Goal: Task Accomplishment & Management: Manage account settings

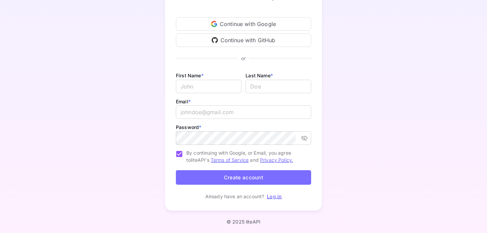
scroll to position [68, 0]
type input "a"
type input "z"
type input "Zaid"
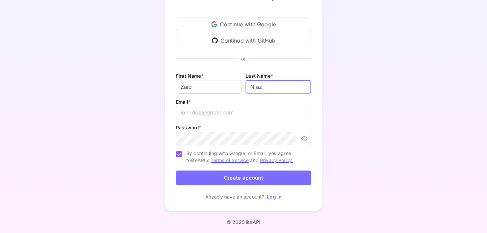
type input "Niaz"
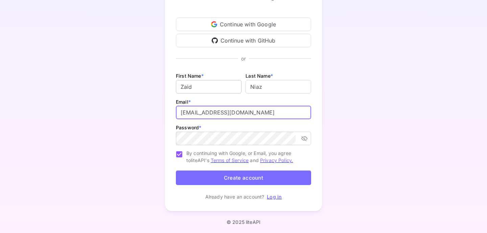
type input "[EMAIL_ADDRESS][DOMAIN_NAME]"
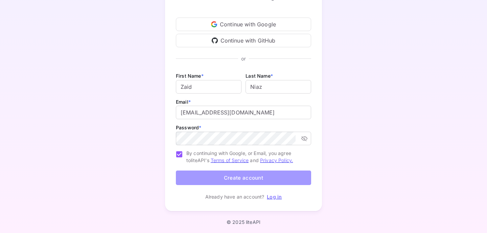
click at [253, 178] on button "Create account" at bounding box center [243, 178] width 135 height 15
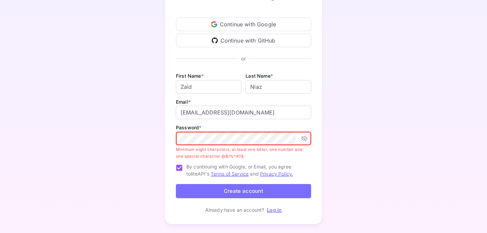
click at [260, 196] on button "Create account" at bounding box center [243, 191] width 135 height 15
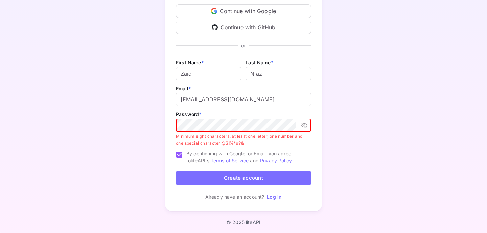
scroll to position [81, 0]
click at [307, 128] on icon "toggle password visibility" at bounding box center [304, 126] width 7 height 7
click at [309, 128] on button "toggle password visibility" at bounding box center [304, 126] width 12 height 12
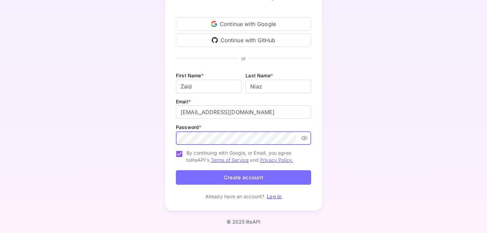
scroll to position [68, 0]
click at [268, 173] on button "Create account" at bounding box center [243, 178] width 135 height 15
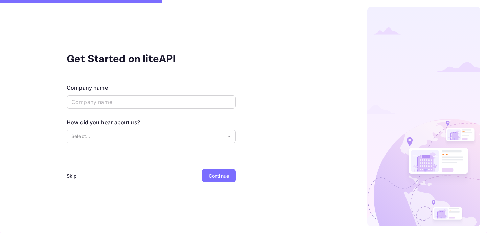
scroll to position [0, 0]
click at [124, 94] on div "Company name ​" at bounding box center [151, 97] width 169 height 26
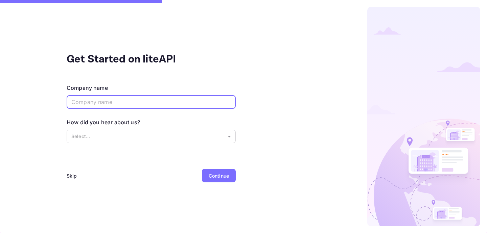
click at [124, 99] on input "text" at bounding box center [151, 102] width 169 height 14
type input "GoZipo"
click at [170, 142] on body "Get Started on liteAPI Company name [PERSON_NAME] ​ How did you hear about us? …" at bounding box center [243, 116] width 487 height 233
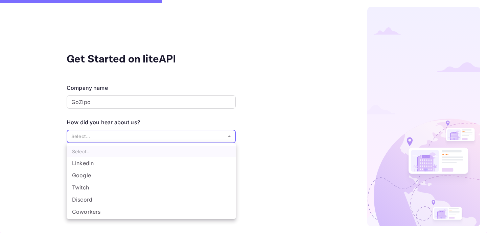
click at [244, 163] on div at bounding box center [243, 116] width 487 height 233
click at [144, 140] on body "Get Started on liteAPI Company name [PERSON_NAME] ​ How did you hear about us? …" at bounding box center [243, 116] width 487 height 233
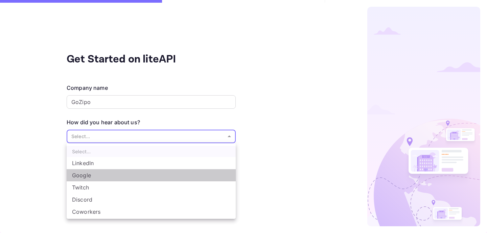
click at [157, 178] on li "Google" at bounding box center [151, 176] width 169 height 12
type input "Google"
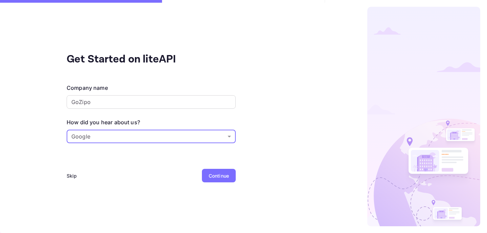
click at [213, 176] on div "Continue" at bounding box center [219, 176] width 20 height 7
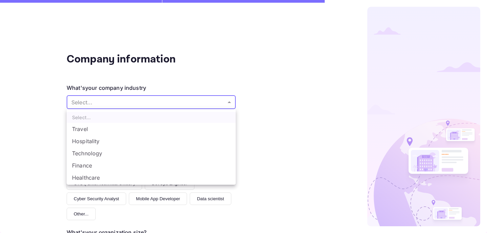
click at [173, 107] on body "Company information What's your company industry Select... ​ What best describe…" at bounding box center [243, 116] width 487 height 233
click at [163, 128] on li "Travel" at bounding box center [151, 129] width 169 height 12
type input "Travel"
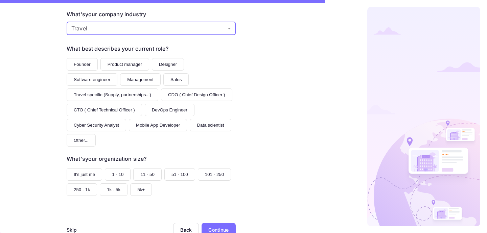
scroll to position [73, 0]
click at [221, 227] on div "Continue" at bounding box center [218, 230] width 20 height 7
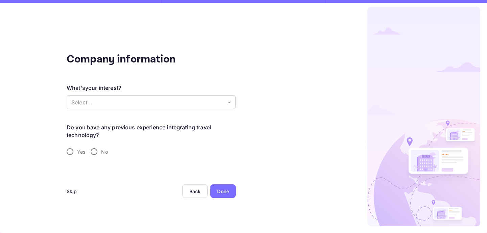
click at [221, 215] on div "Skip Back Done" at bounding box center [151, 200] width 169 height 30
click at [223, 198] on div "Done" at bounding box center [222, 192] width 25 height 14
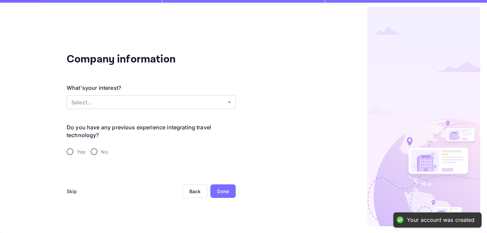
scroll to position [0, 0]
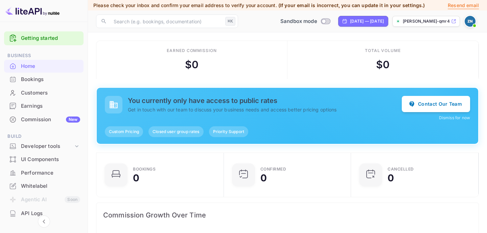
scroll to position [0, 0]
click at [55, 79] on div "Bookings" at bounding box center [50, 80] width 59 height 8
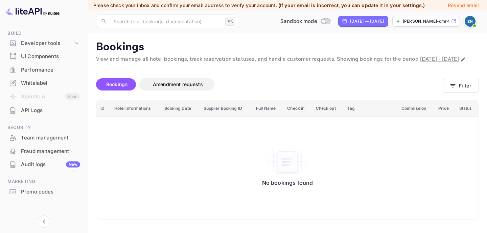
scroll to position [103, 0]
click at [58, 77] on div "Whitelabel" at bounding box center [44, 83] width 80 height 13
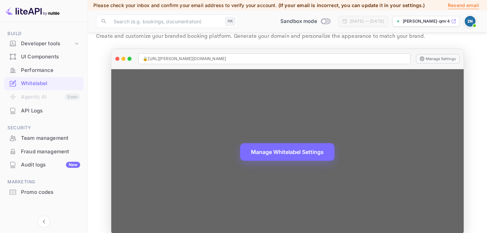
scroll to position [22, 0]
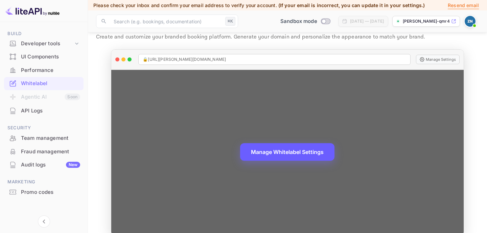
click at [315, 154] on button "Manage Whitelabel Settings" at bounding box center [287, 152] width 94 height 18
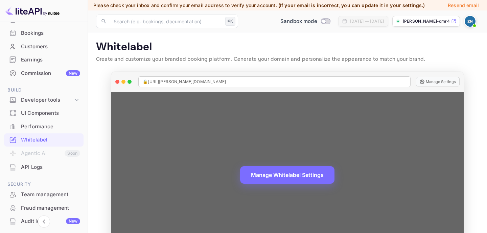
scroll to position [0, 0]
click at [210, 80] on span "🔒 [URL][PERSON_NAME][DOMAIN_NAME]" at bounding box center [184, 82] width 83 height 6
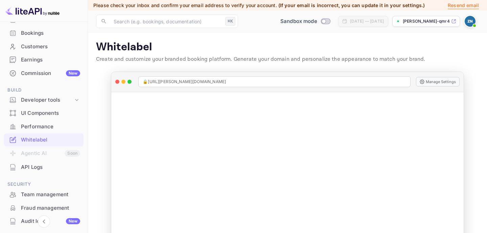
click at [209, 58] on p "Create and customize your branded booking platform. Generate your domain and pe…" at bounding box center [287, 59] width 383 height 8
click at [70, 101] on div "Developer tools" at bounding box center [47, 100] width 52 height 8
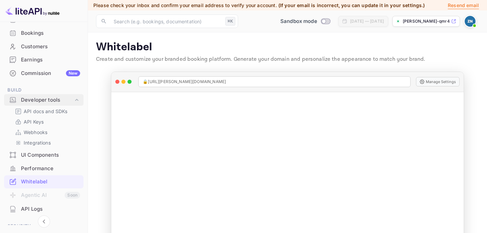
click at [70, 101] on div "Developer tools" at bounding box center [47, 100] width 52 height 8
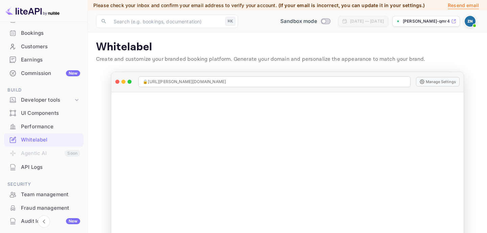
click at [67, 124] on div "Performance" at bounding box center [50, 127] width 59 height 8
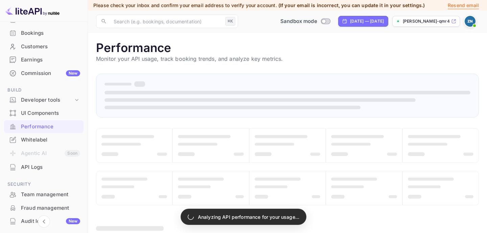
click at [69, 114] on div "UI Components" at bounding box center [50, 114] width 59 height 8
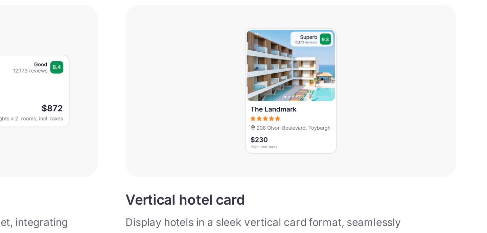
scroll to position [121, 0]
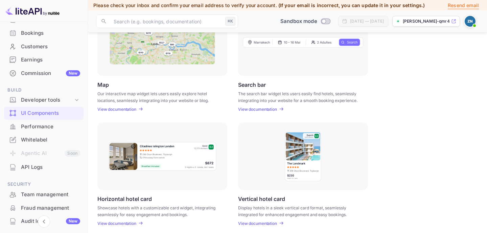
click at [317, 23] on input "Switch to Production mode" at bounding box center [324, 21] width 14 height 4
checkbox input "false"
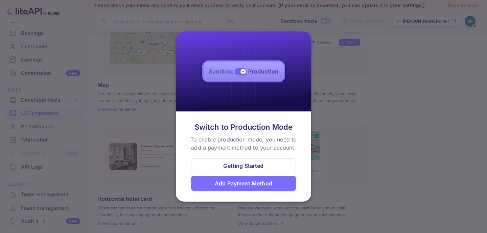
click at [270, 182] on div "Add Payment Method" at bounding box center [244, 184] width 58 height 8
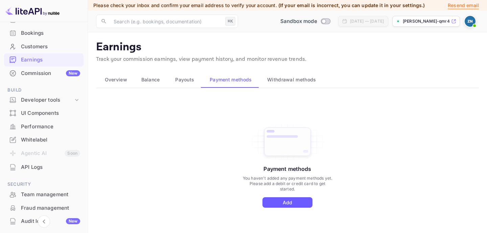
click at [297, 204] on button "Add" at bounding box center [288, 203] width 50 height 10
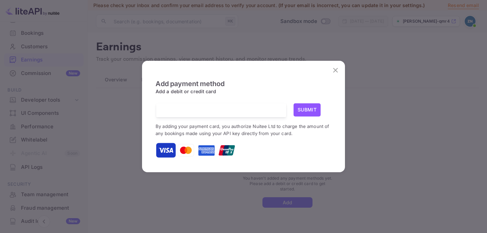
click at [248, 116] on div at bounding box center [223, 111] width 125 height 14
click at [248, 115] on div at bounding box center [223, 111] width 125 height 14
click at [331, 69] on button "close" at bounding box center [336, 71] width 14 height 14
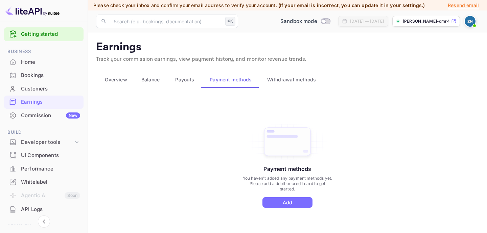
scroll to position [0, 0]
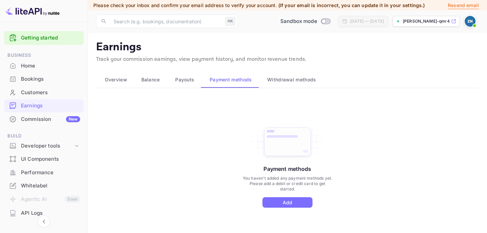
click at [60, 118] on div "Commission New" at bounding box center [50, 120] width 59 height 8
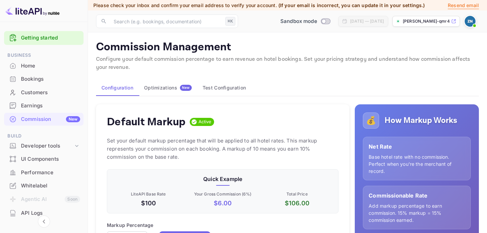
click at [178, 91] on button "Optimizations New" at bounding box center [168, 88] width 59 height 16
